Goal: Information Seeking & Learning: Learn about a topic

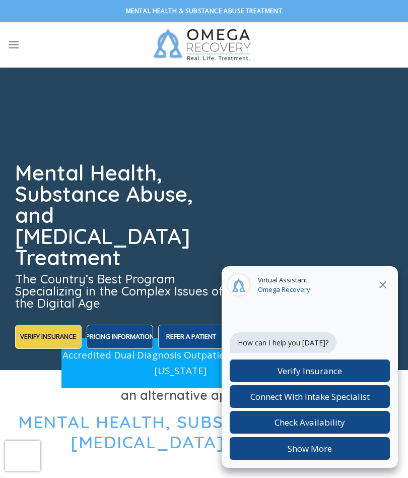
click at [381, 283] on icon at bounding box center [383, 284] width 7 height 7
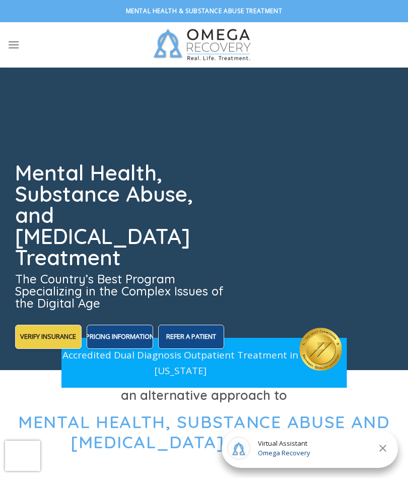
click at [17, 50] on icon "Menu" at bounding box center [14, 44] width 12 height 15
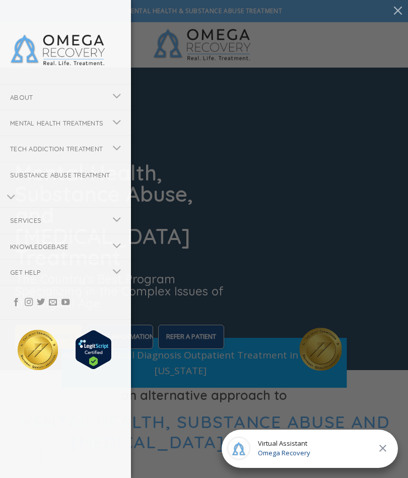
click at [37, 126] on link "Mental Health Treatments" at bounding box center [53, 122] width 106 height 25
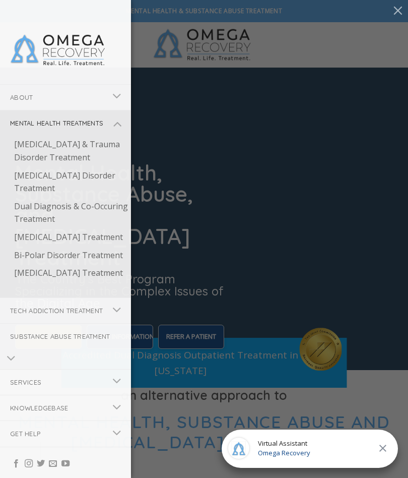
click at [52, 282] on link "[MEDICAL_DATA] Treatment" at bounding box center [67, 273] width 127 height 18
click at [68, 282] on link "[MEDICAL_DATA] Treatment" at bounding box center [67, 273] width 127 height 18
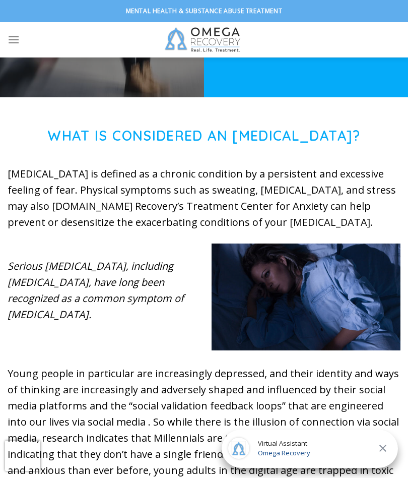
scroll to position [222, 0]
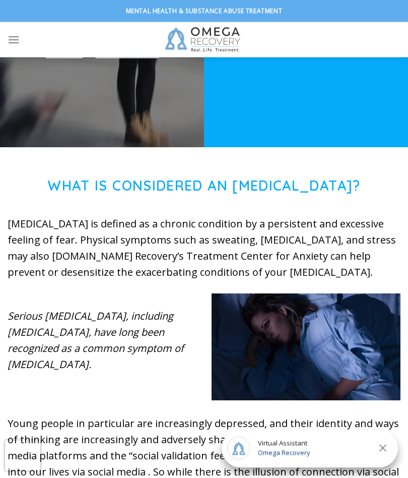
click at [9, 42] on icon "Menu" at bounding box center [14, 39] width 12 height 15
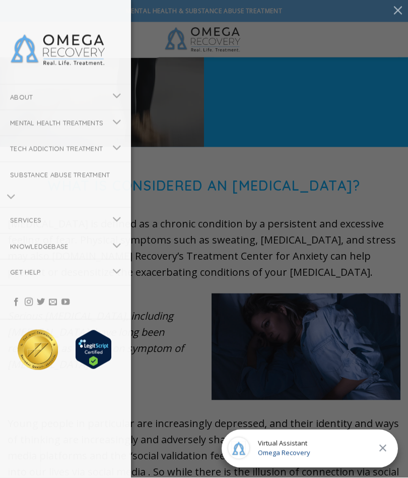
scroll to position [0, 0]
click at [105, 52] on img at bounding box center [58, 50] width 96 height 34
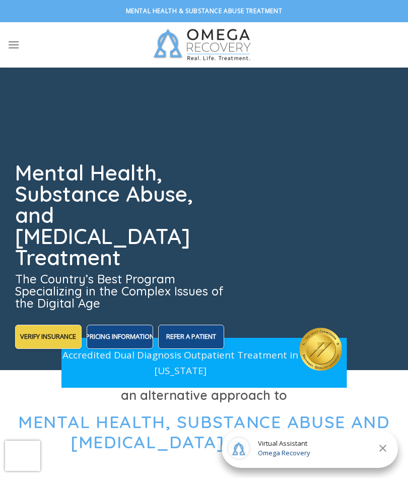
click at [19, 44] on icon "Menu" at bounding box center [14, 44] width 12 height 15
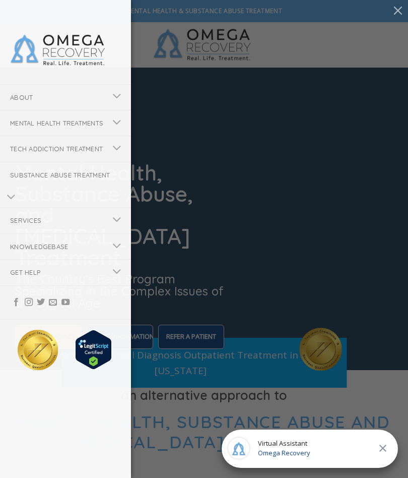
click at [48, 233] on link "Services" at bounding box center [53, 220] width 106 height 25
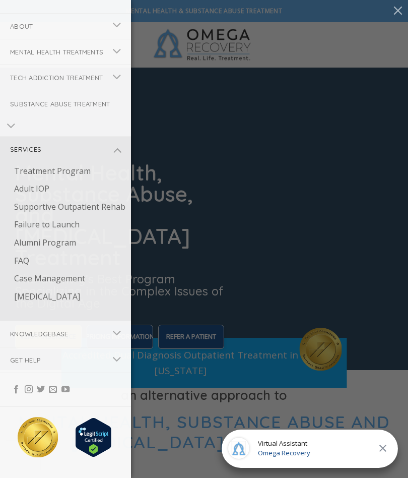
scroll to position [60, 0]
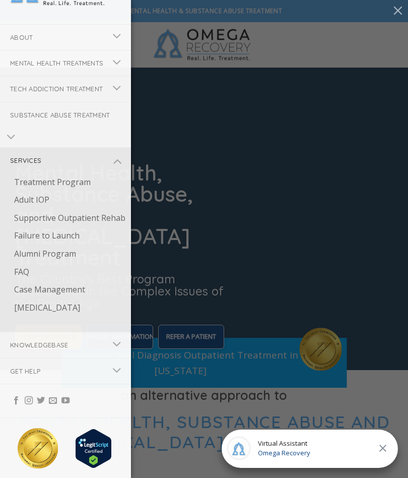
click at [32, 42] on link "About" at bounding box center [53, 37] width 106 height 25
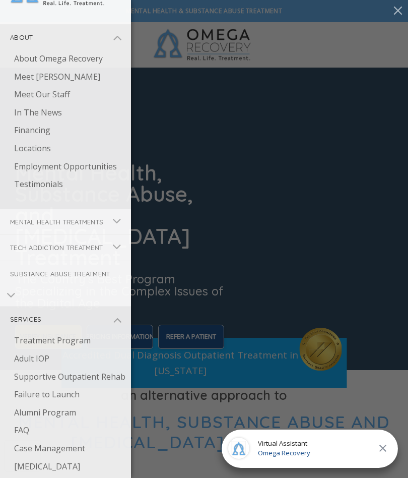
click at [33, 75] on link "Meet [PERSON_NAME]" at bounding box center [67, 77] width 127 height 18
click at [38, 76] on link "Meet [PERSON_NAME]" at bounding box center [67, 77] width 127 height 18
click at [87, 350] on link "Treatment Program" at bounding box center [67, 341] width 127 height 18
click at [67, 350] on link "Treatment Program" at bounding box center [67, 341] width 127 height 18
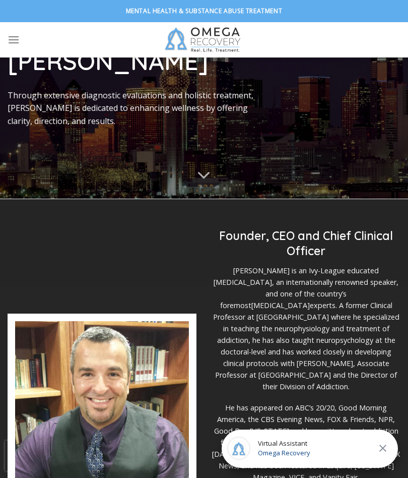
scroll to position [98, 0]
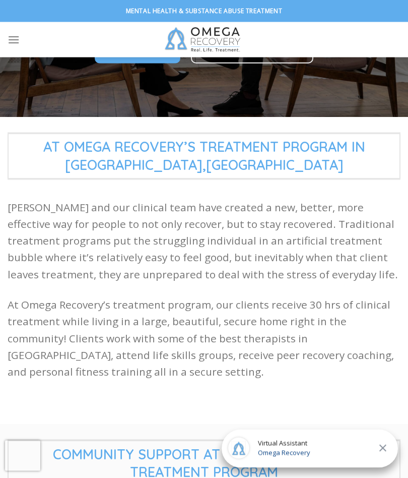
scroll to position [146, 0]
